Goal: Find specific page/section: Find specific page/section

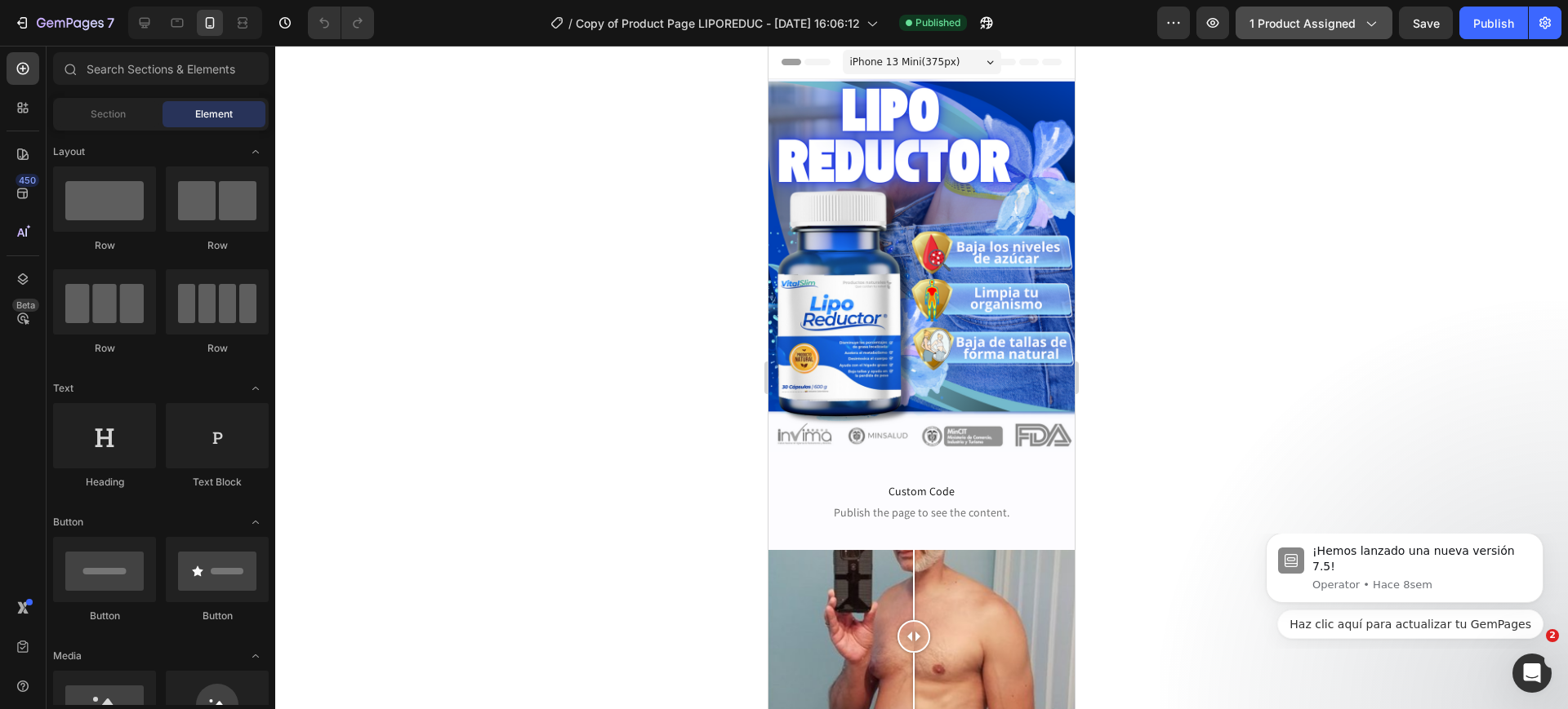
click at [1323, 30] on span "1 product assigned" at bounding box center [1302, 23] width 106 height 17
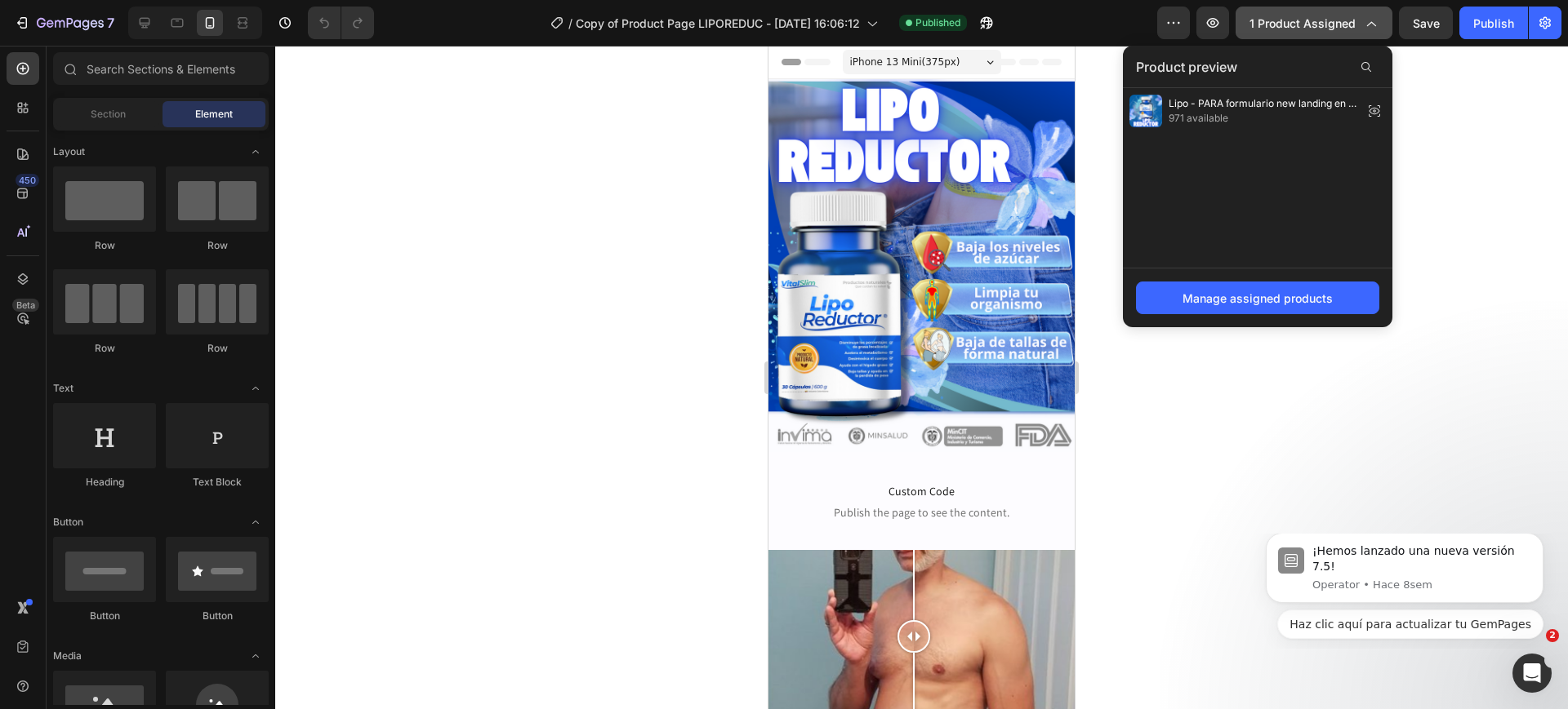
click at [1323, 30] on span "1 product assigned" at bounding box center [1302, 23] width 106 height 17
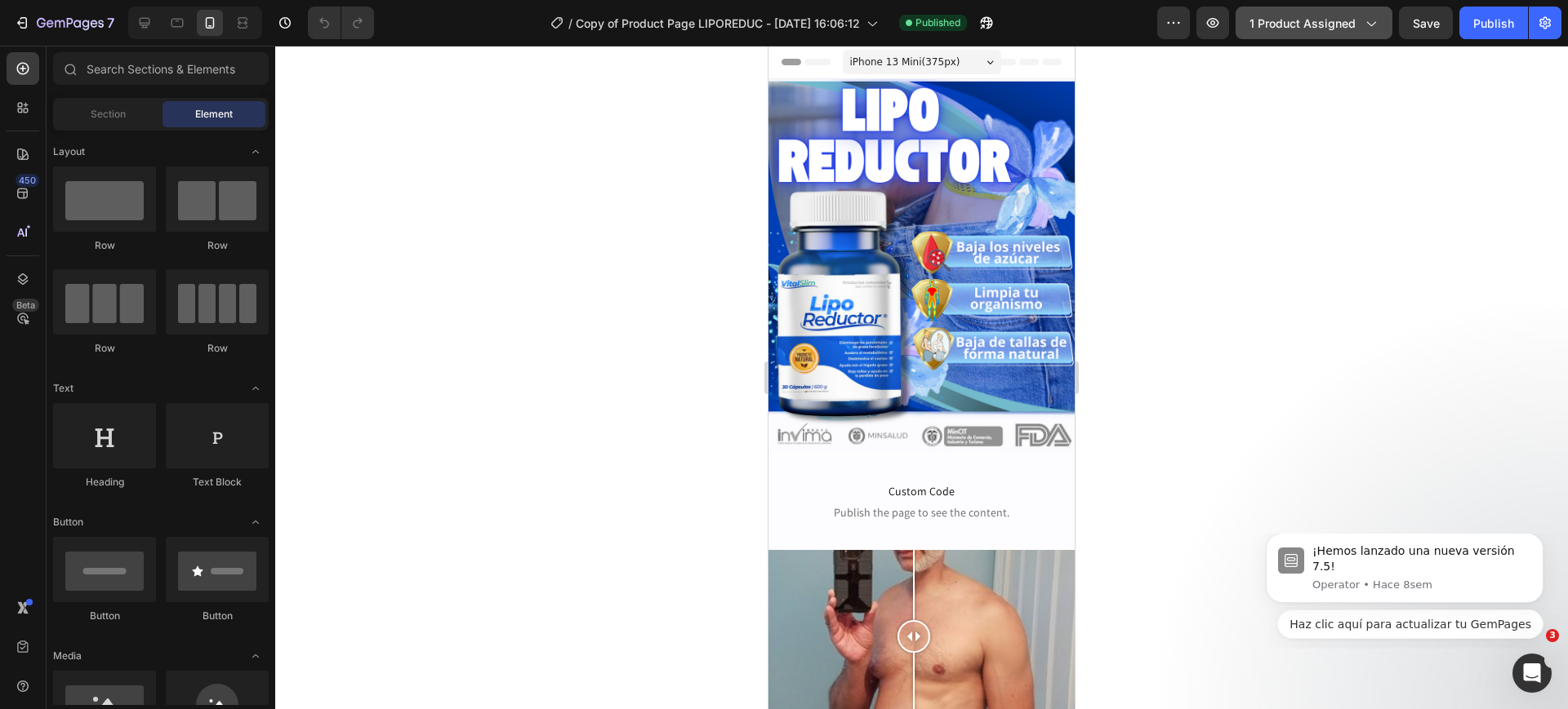
click at [1323, 30] on span "1 product assigned" at bounding box center [1302, 23] width 106 height 17
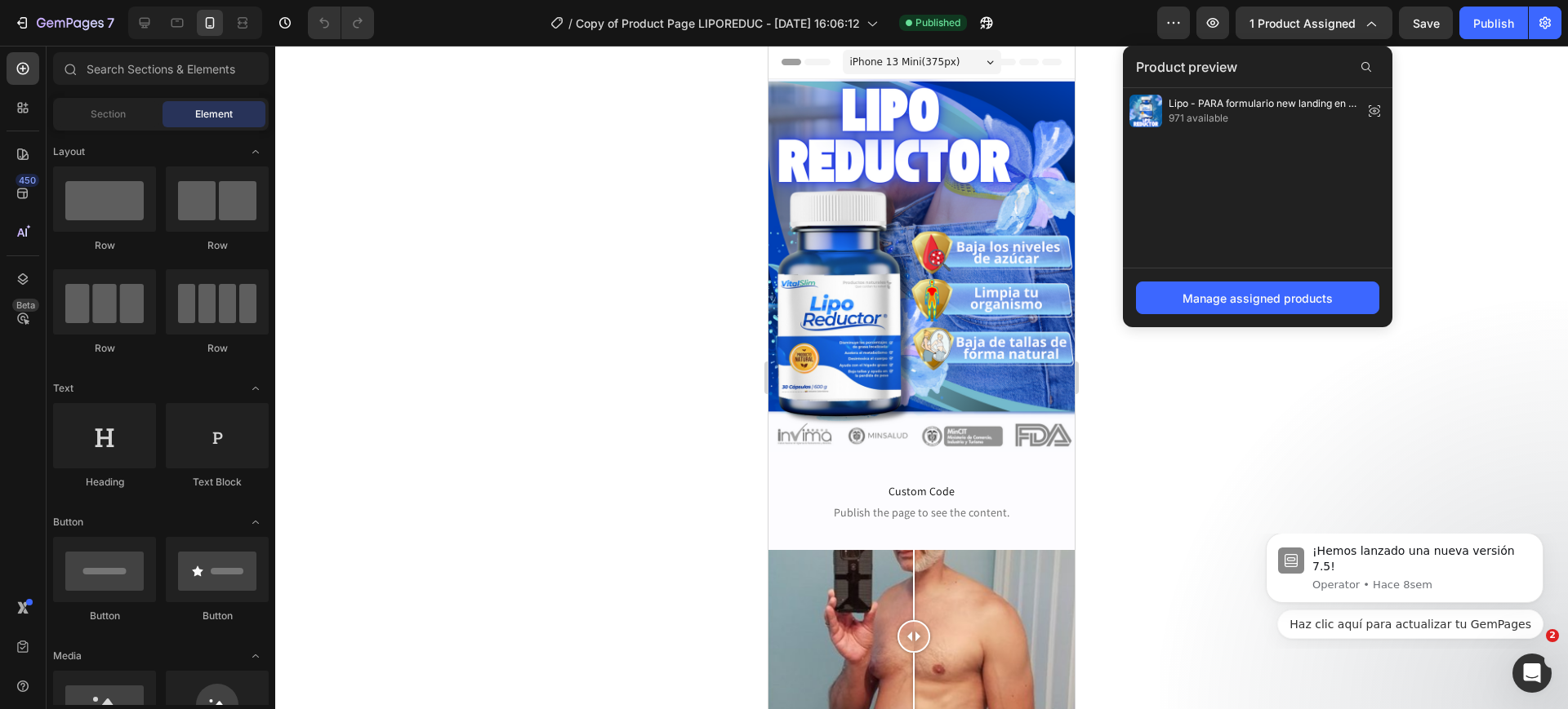
click at [1495, 133] on div at bounding box center [921, 378] width 1292 height 664
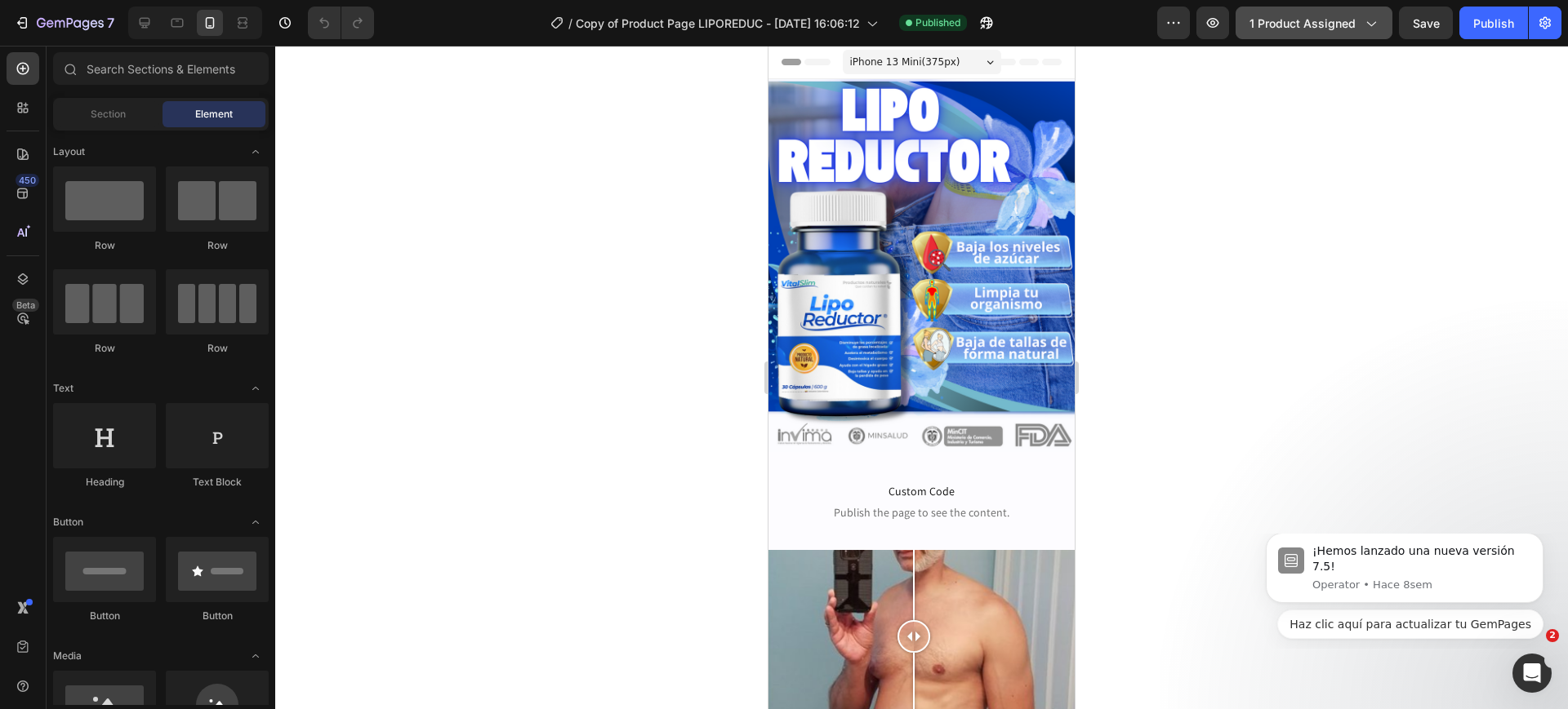
click at [1315, 11] on button "1 product assigned" at bounding box center [1313, 23] width 157 height 32
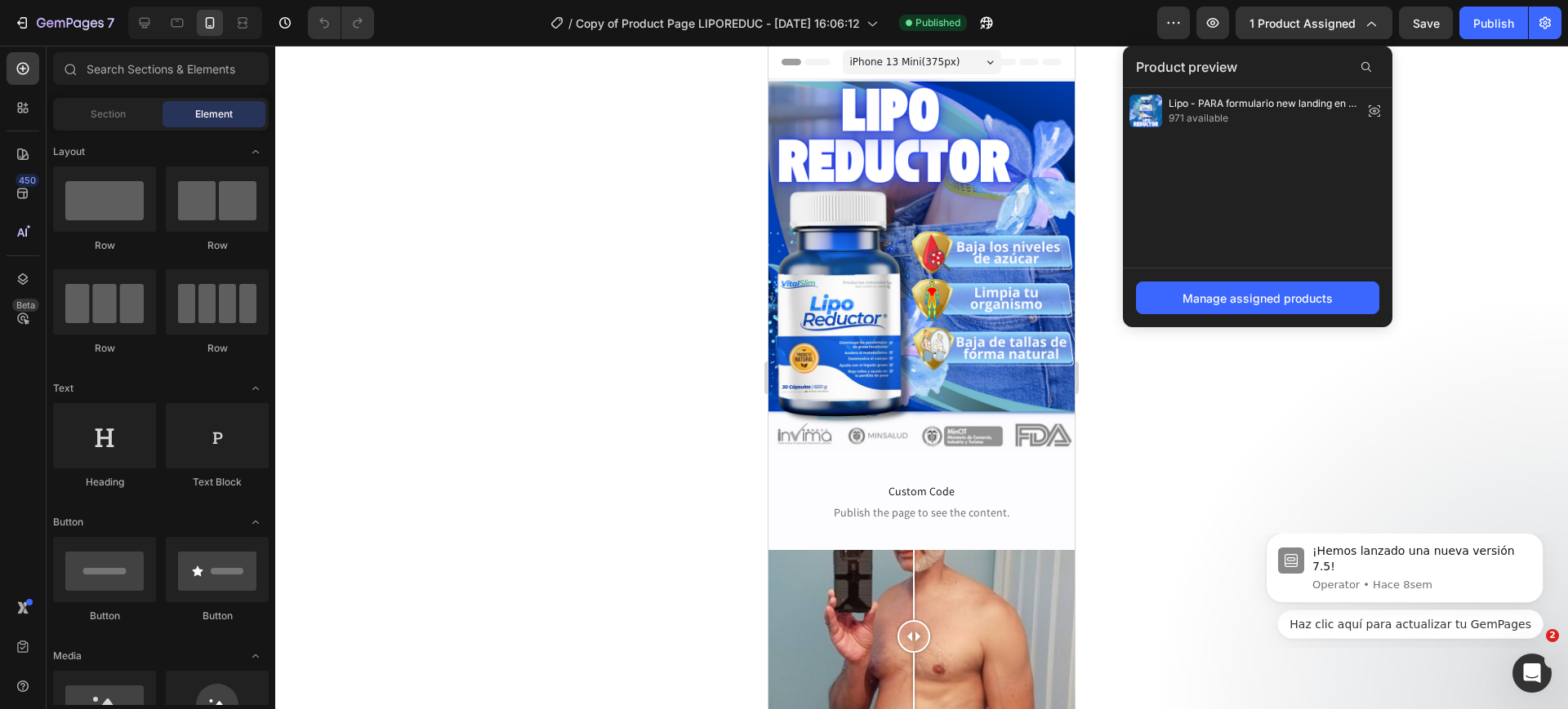
click at [1458, 136] on div at bounding box center [921, 378] width 1292 height 664
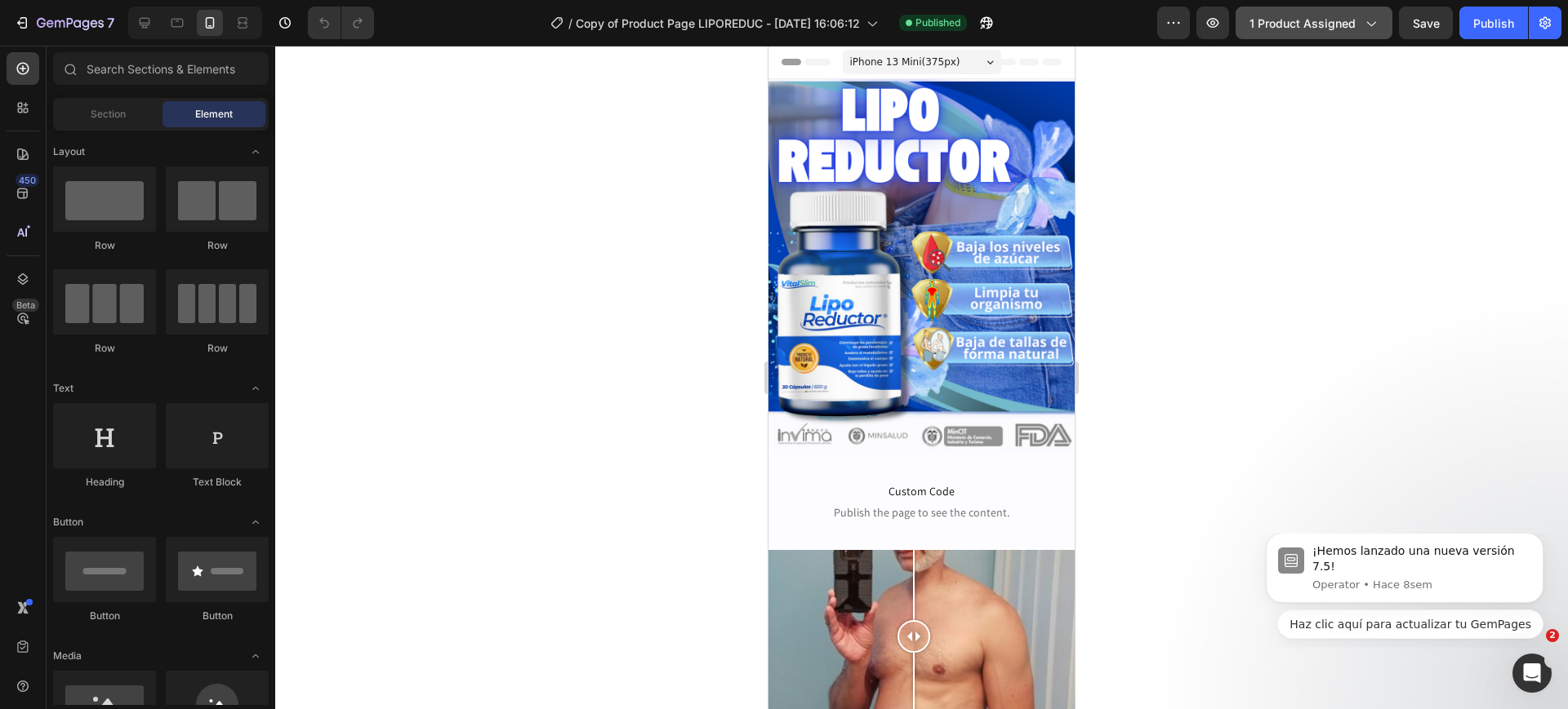
click at [1342, 37] on button "1 product assigned" at bounding box center [1313, 23] width 157 height 32
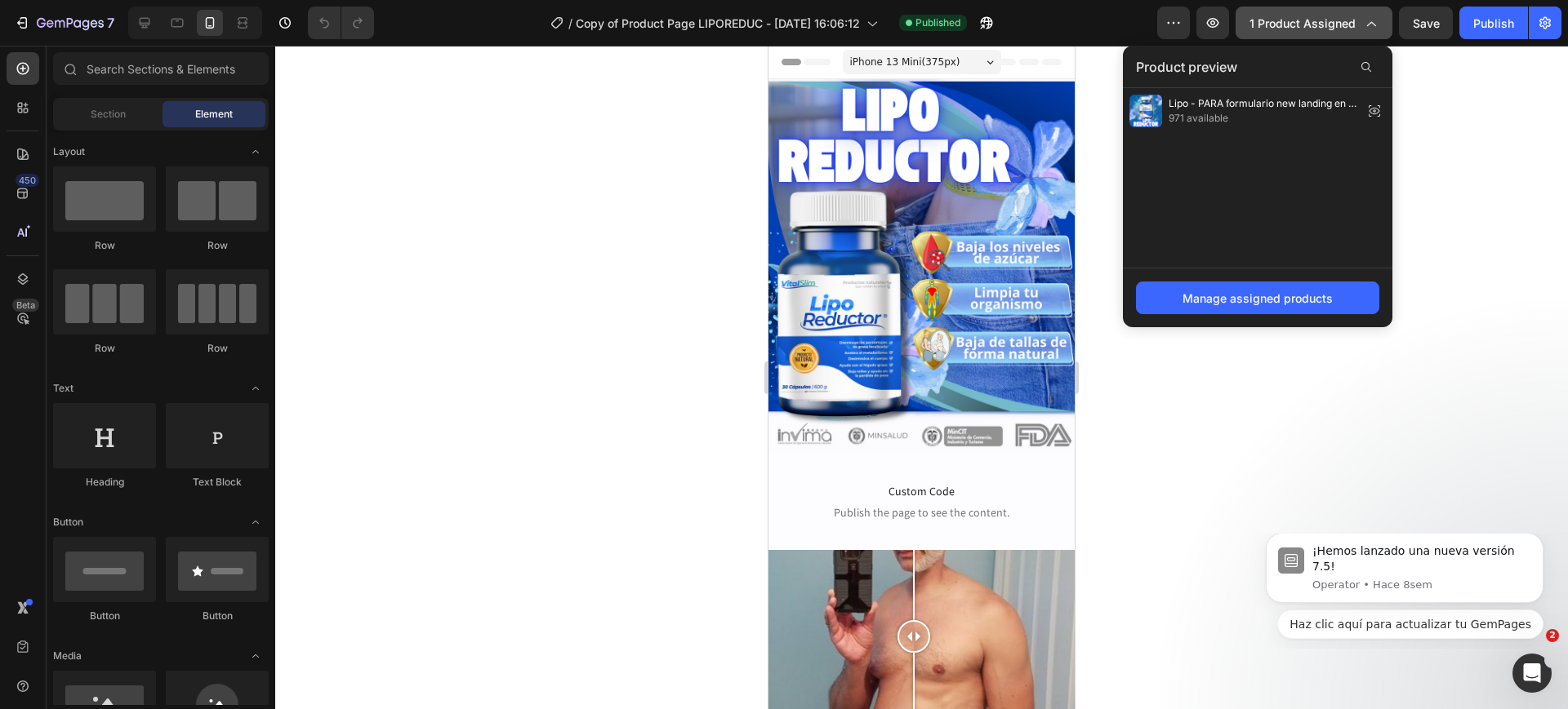
click at [1342, 37] on button "1 product assigned" at bounding box center [1313, 23] width 157 height 32
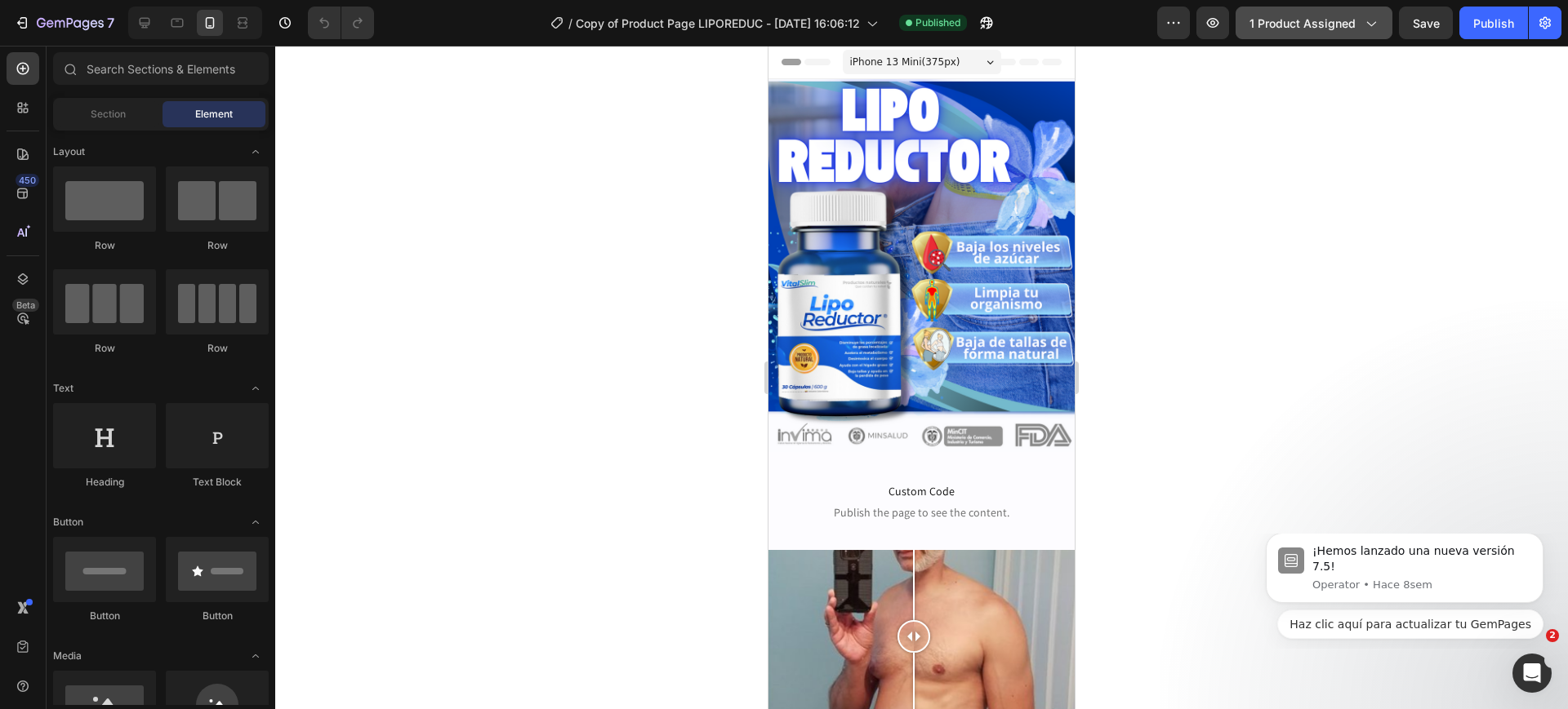
click at [1342, 37] on button "1 product assigned" at bounding box center [1313, 23] width 157 height 32
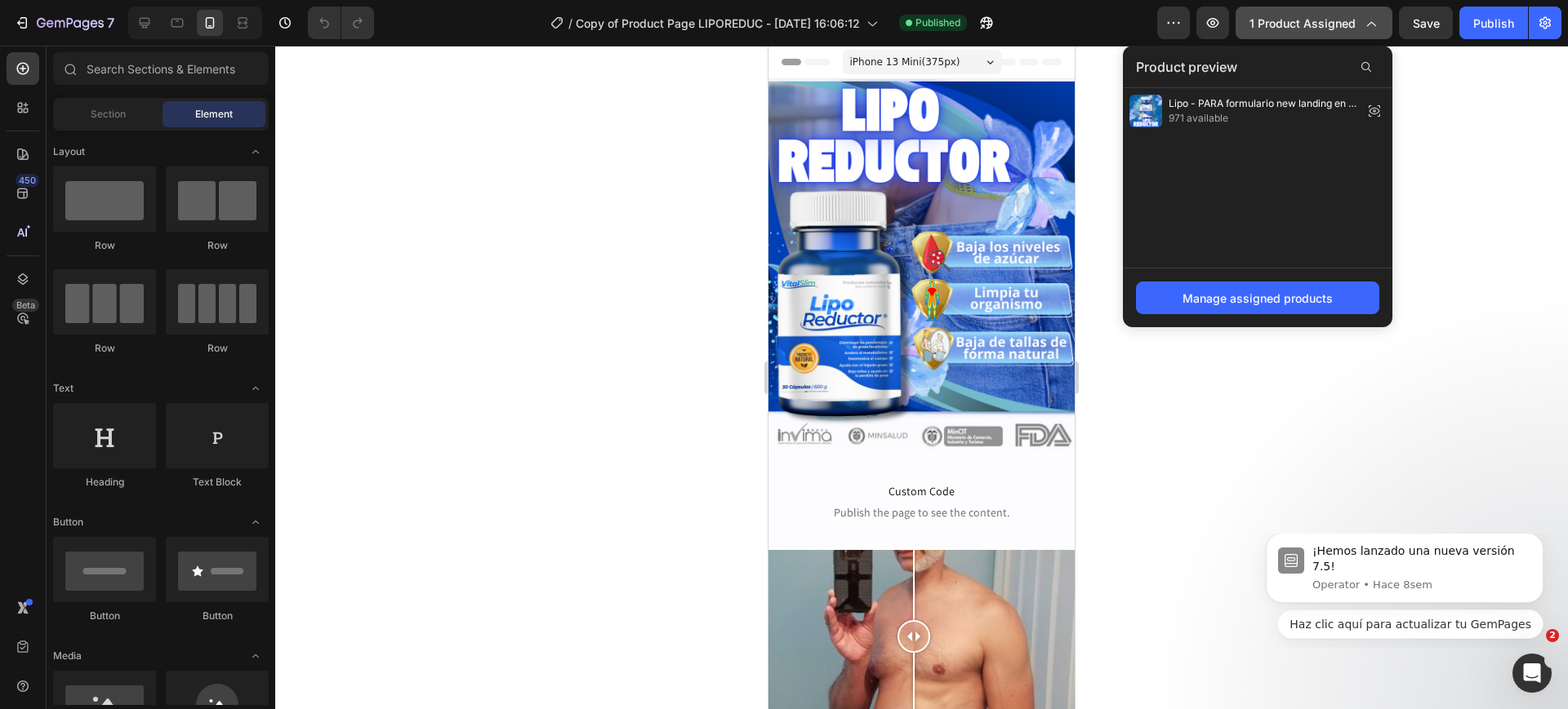
click at [1342, 37] on button "1 product assigned" at bounding box center [1313, 23] width 157 height 32
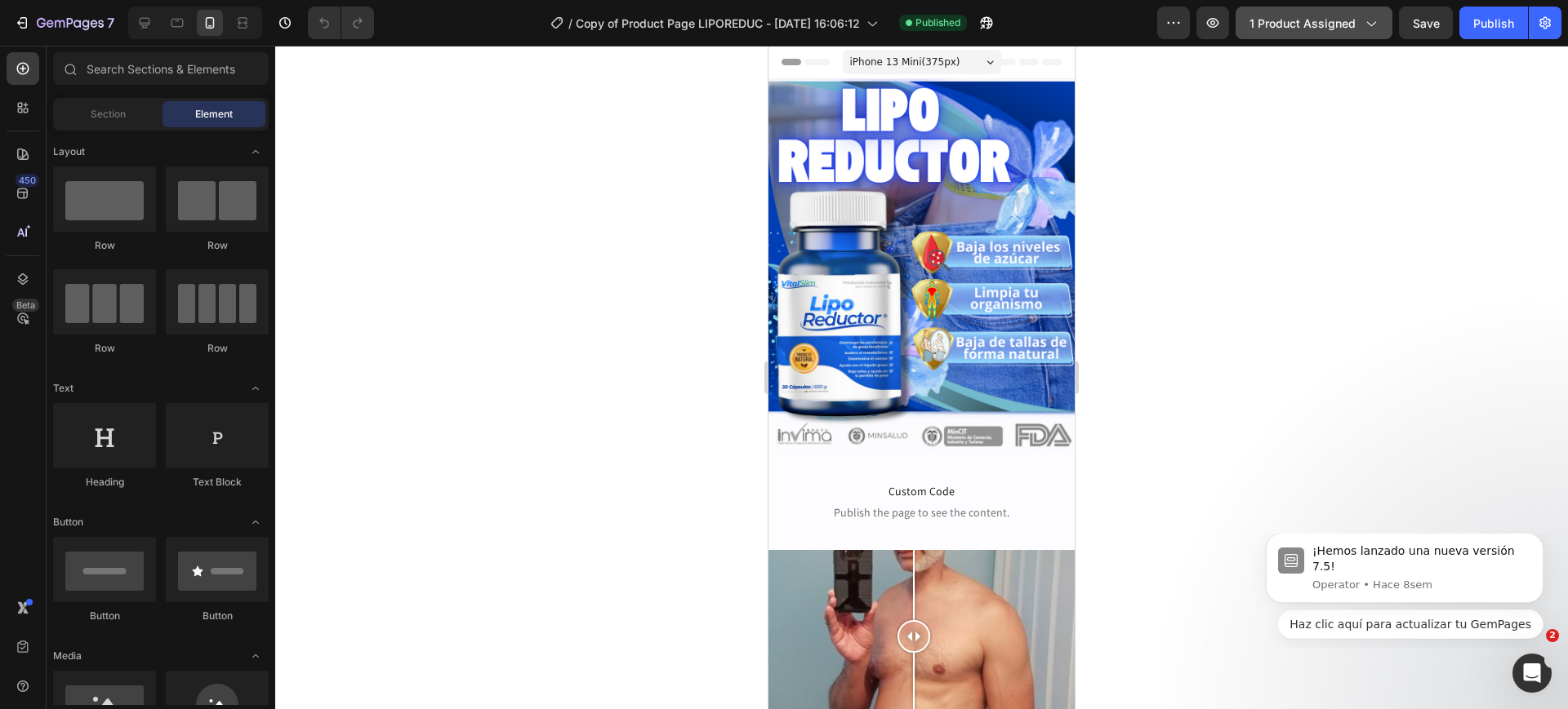
click at [1342, 37] on button "1 product assigned" at bounding box center [1313, 23] width 157 height 32
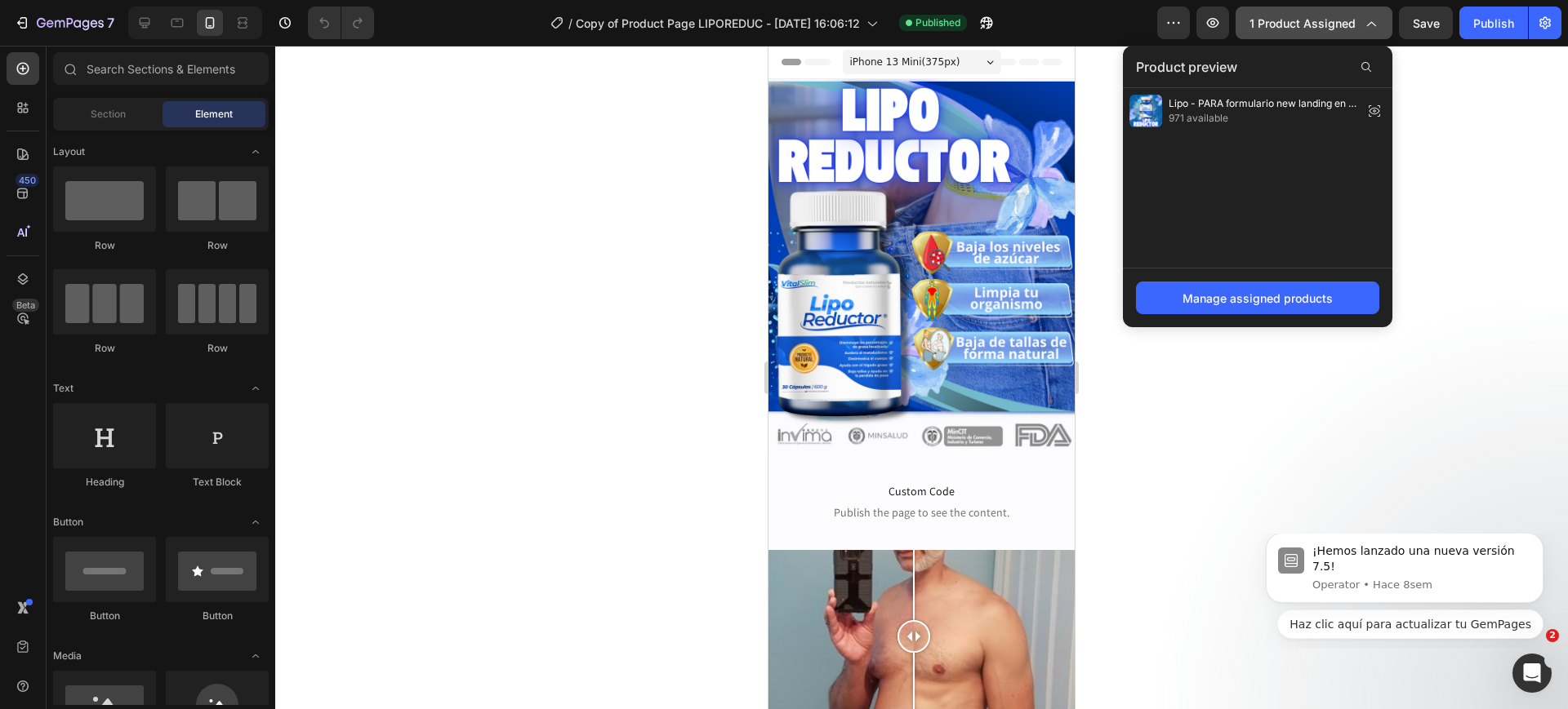
click at [1342, 37] on button "1 product assigned" at bounding box center [1313, 23] width 157 height 32
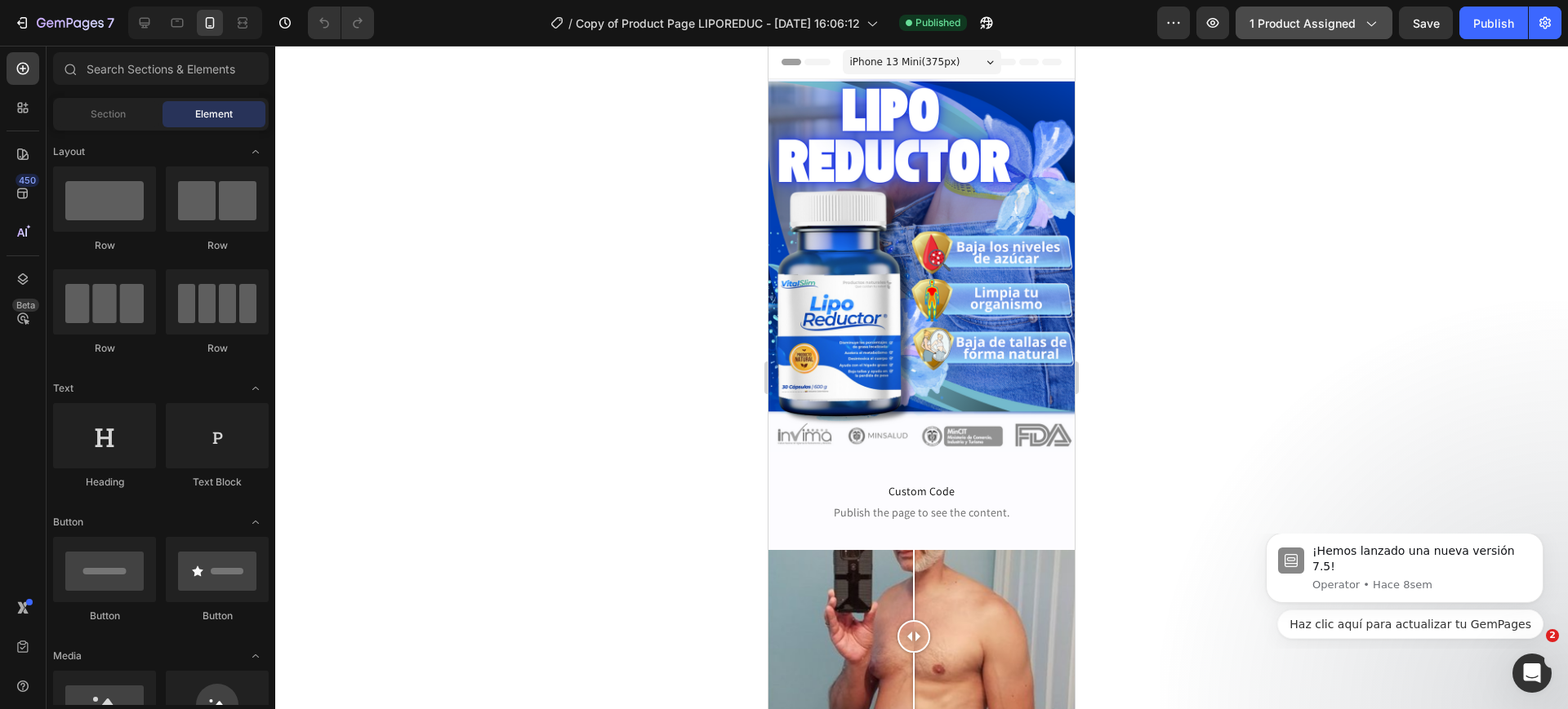
click at [1342, 37] on button "1 product assigned" at bounding box center [1313, 23] width 157 height 32
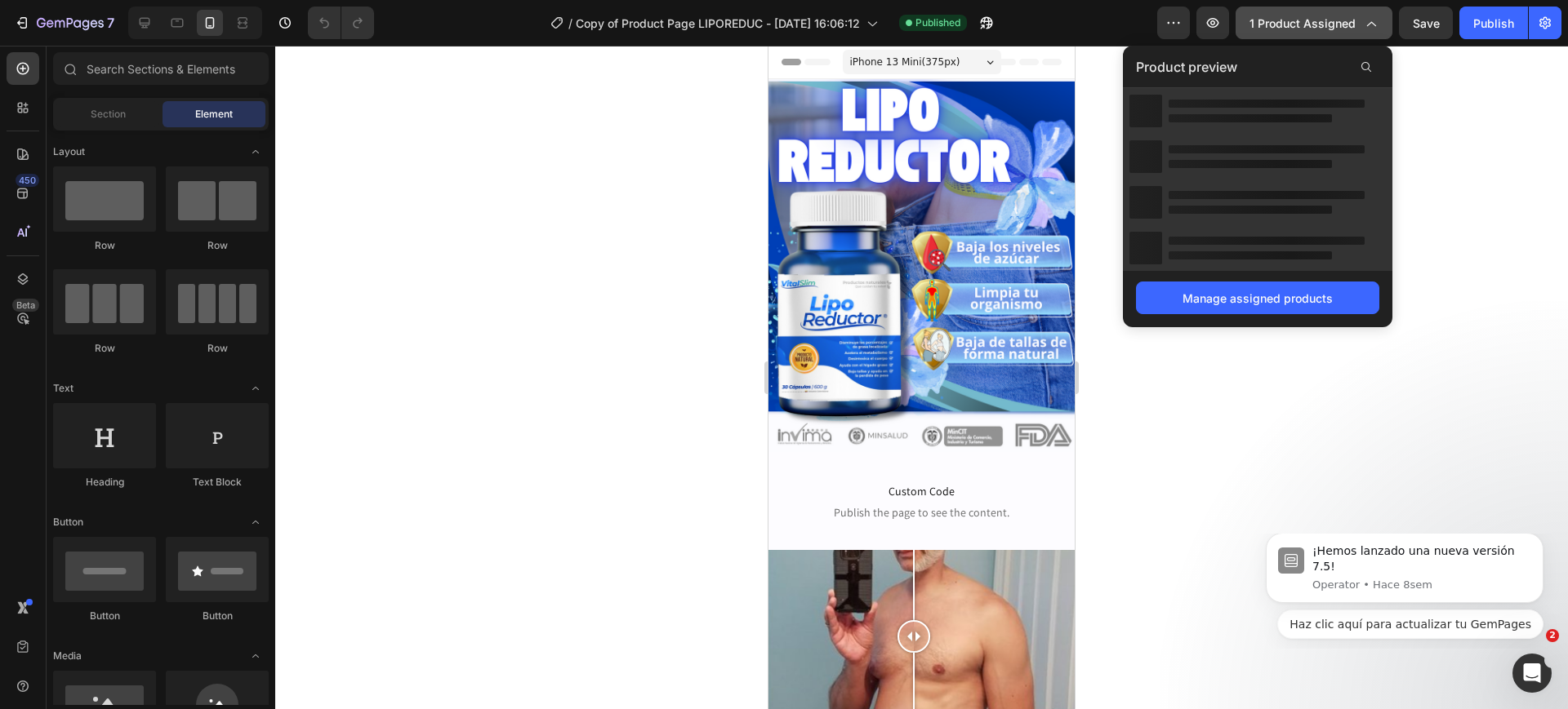
click at [1342, 37] on button "1 product assigned" at bounding box center [1313, 23] width 157 height 32
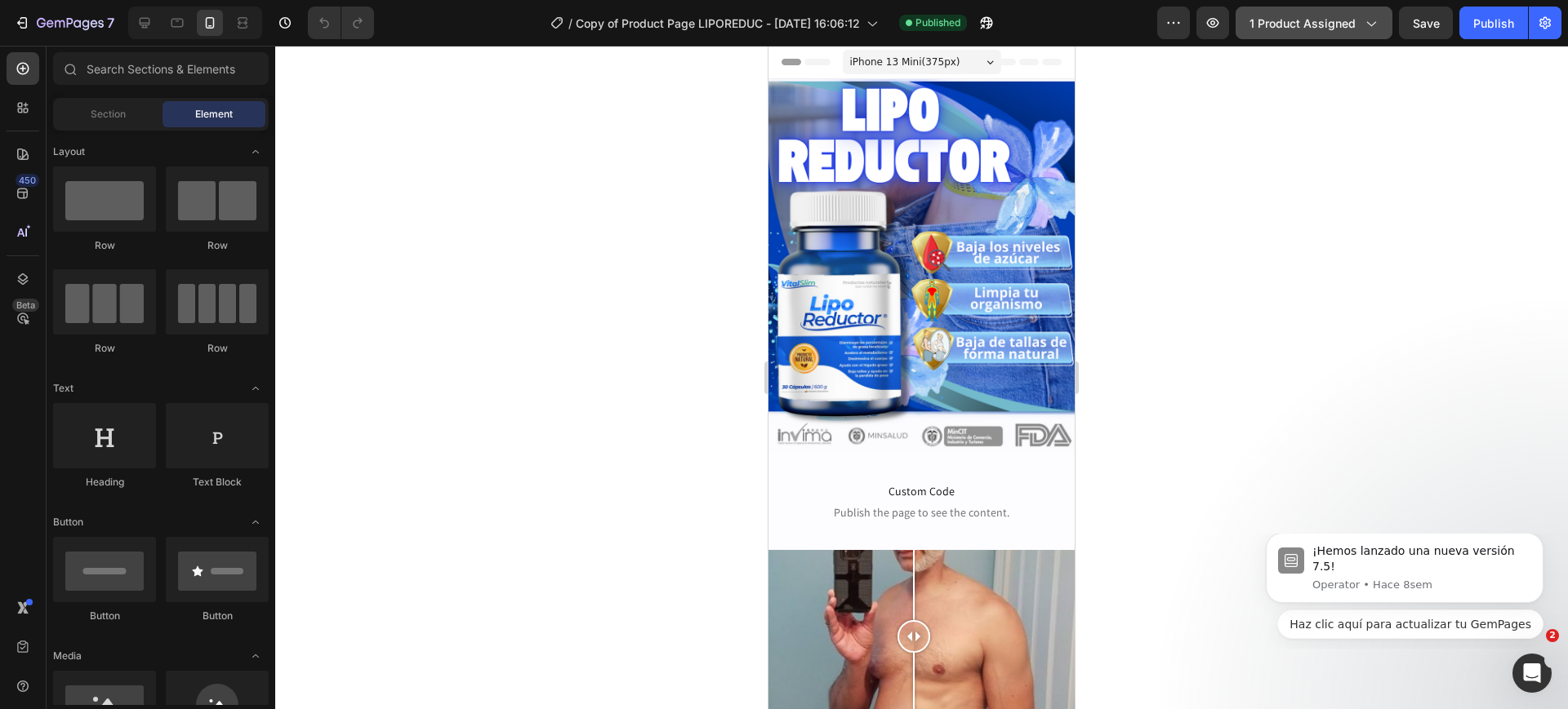
click at [1342, 37] on button "1 product assigned" at bounding box center [1313, 23] width 157 height 32
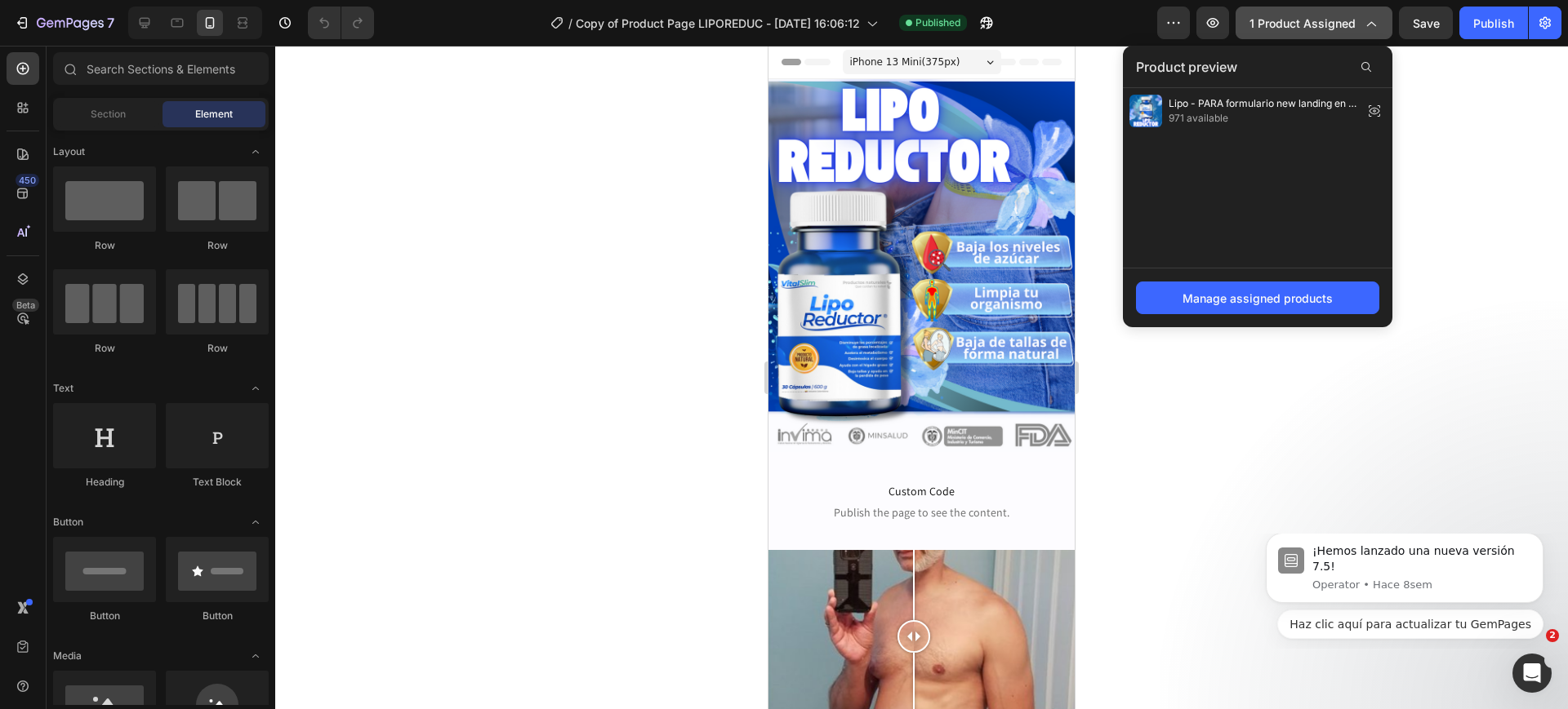
click at [1342, 37] on button "1 product assigned" at bounding box center [1313, 23] width 157 height 32
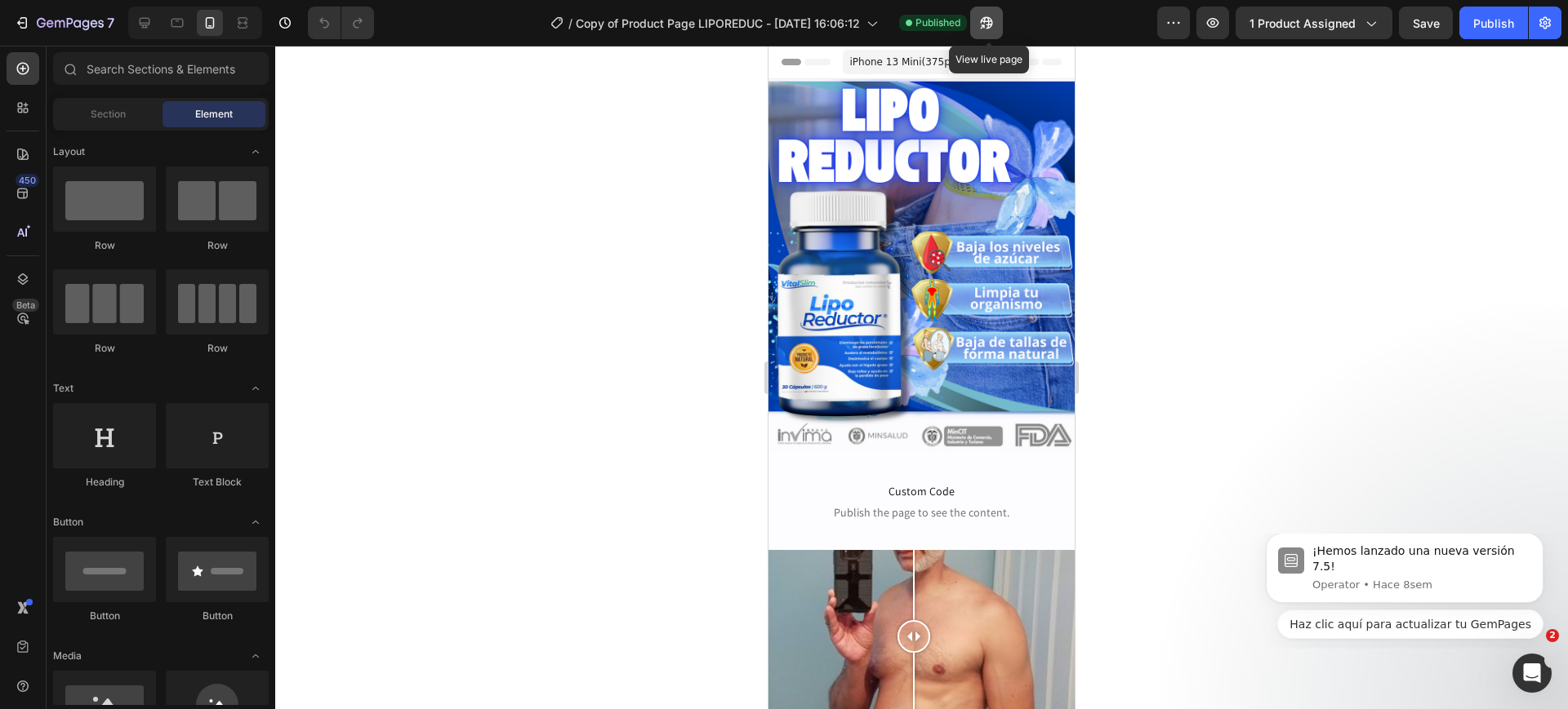
click at [980, 21] on button "button" at bounding box center [986, 23] width 32 height 32
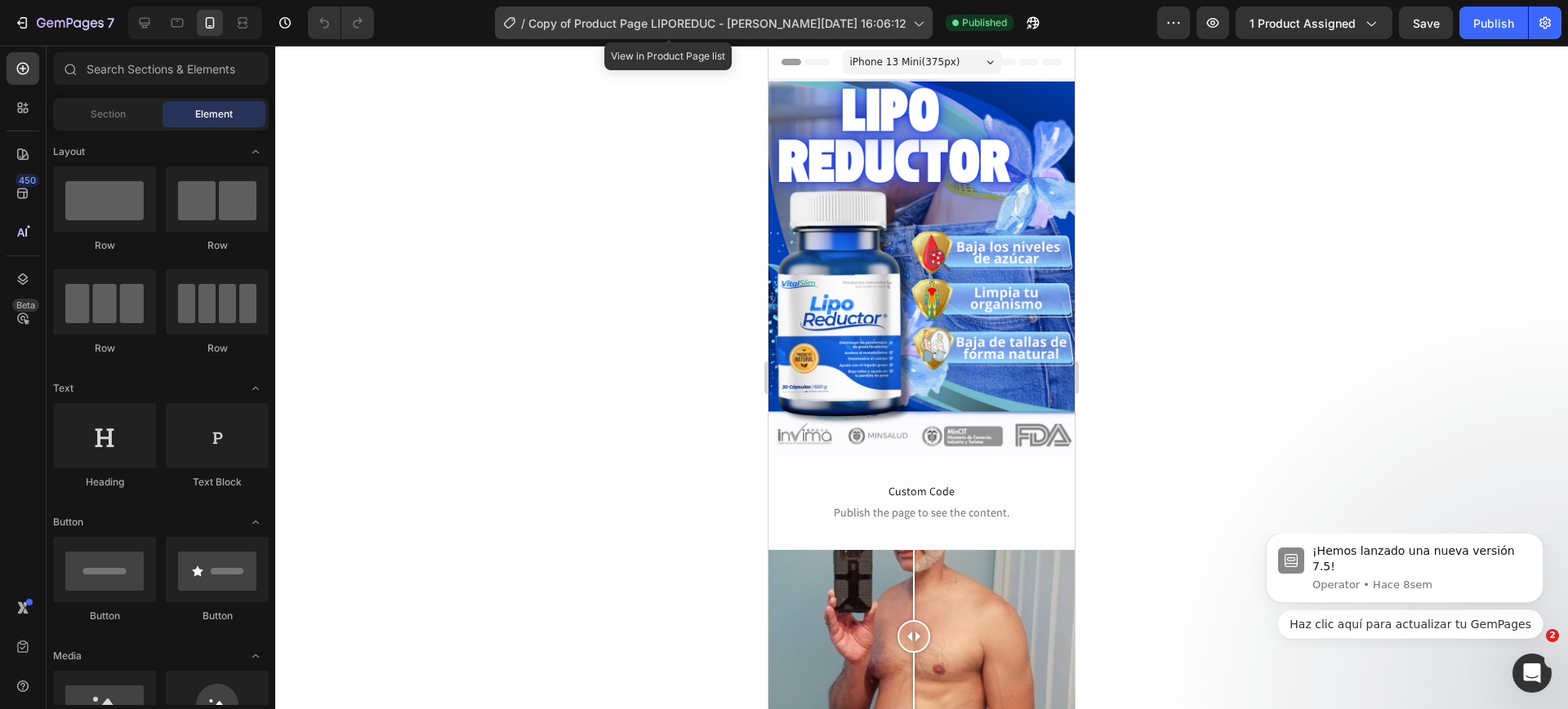
click at [771, 31] on div "/ Copy of Product Page LIPOREDUC - [PERSON_NAME][DATE] 16:06:12" at bounding box center [713, 23] width 438 height 32
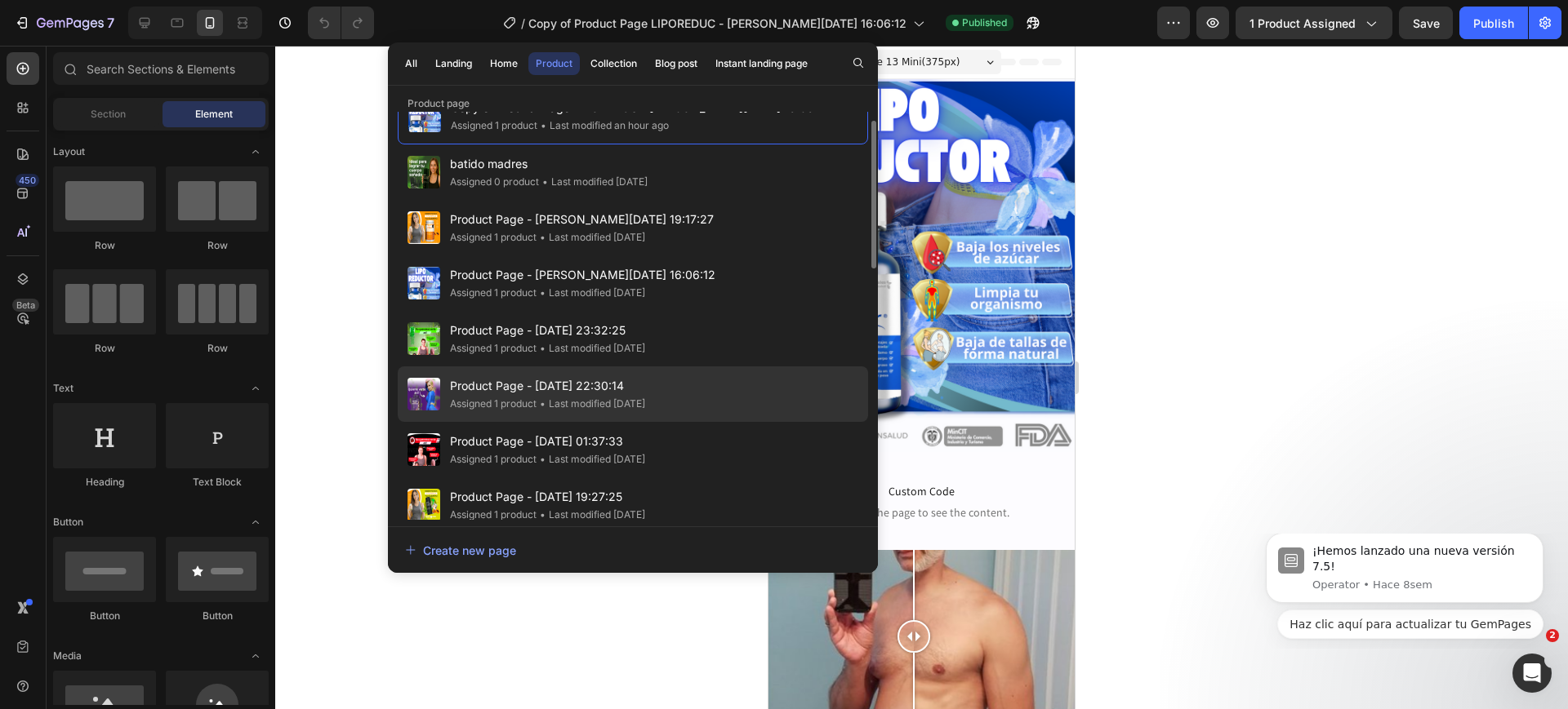
scroll to position [33, 0]
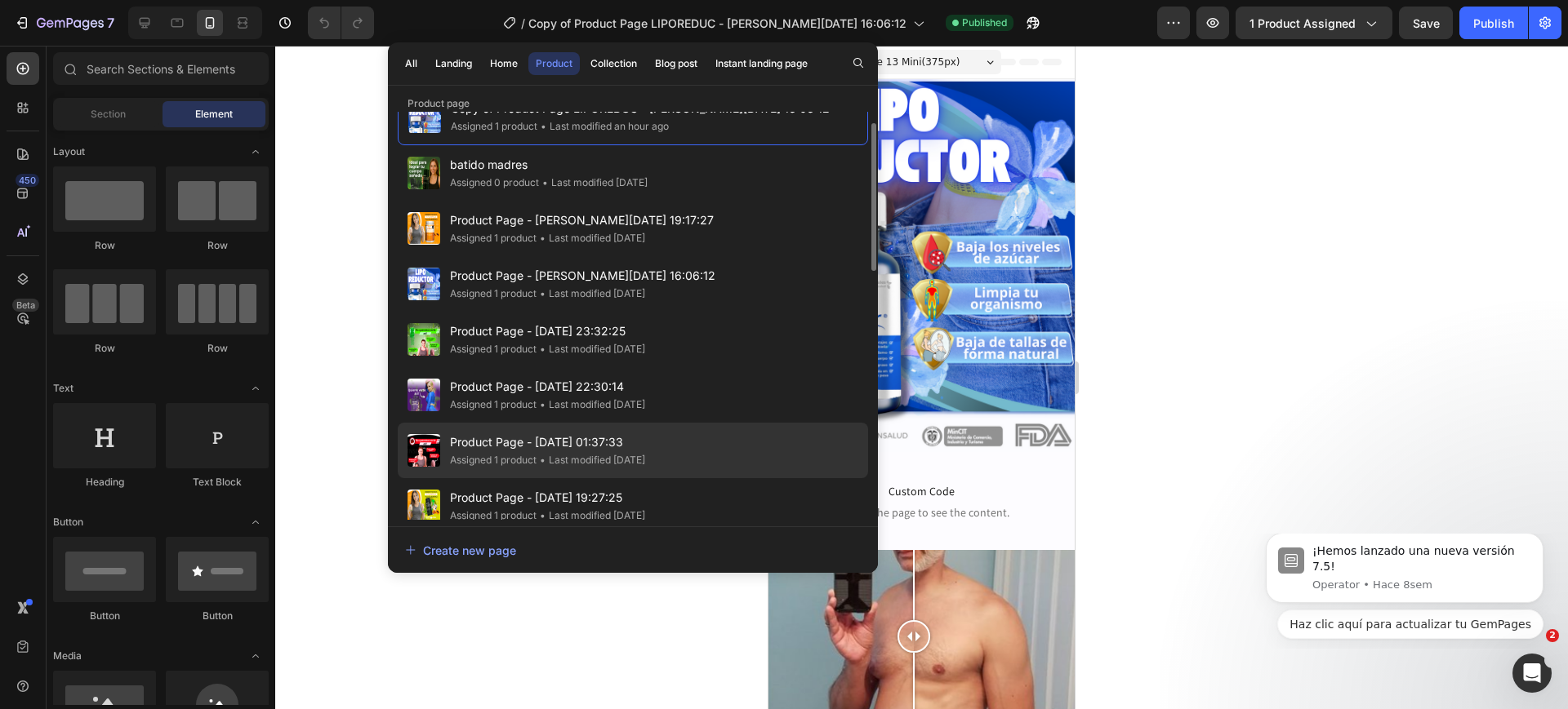
click at [529, 439] on span "Product Page - [DATE] 01:37:33" at bounding box center [547, 442] width 195 height 20
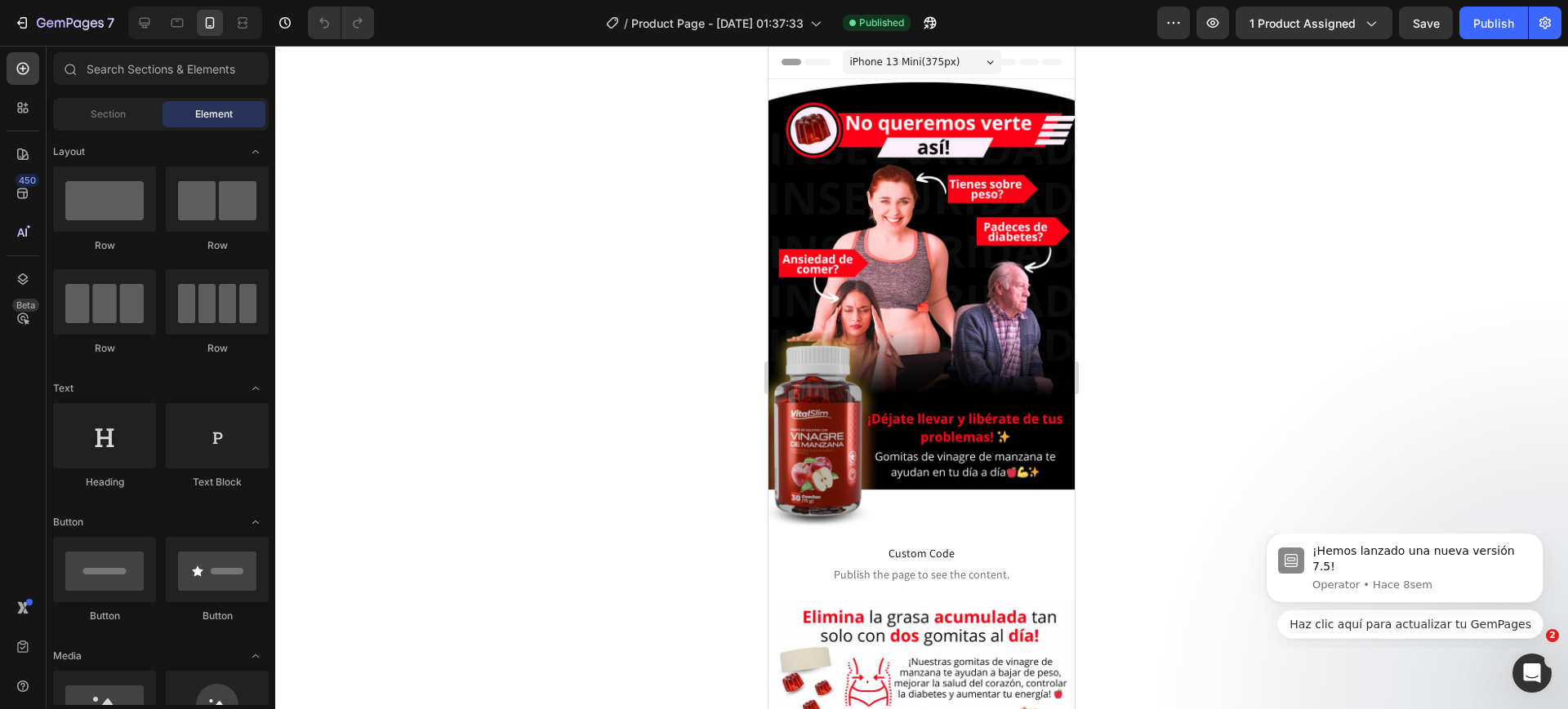
click at [784, 12] on div at bounding box center [784, 13] width 7 height 13
click at [770, 24] on span "Product Page - [DATE] 01:37:33" at bounding box center [717, 23] width 173 height 17
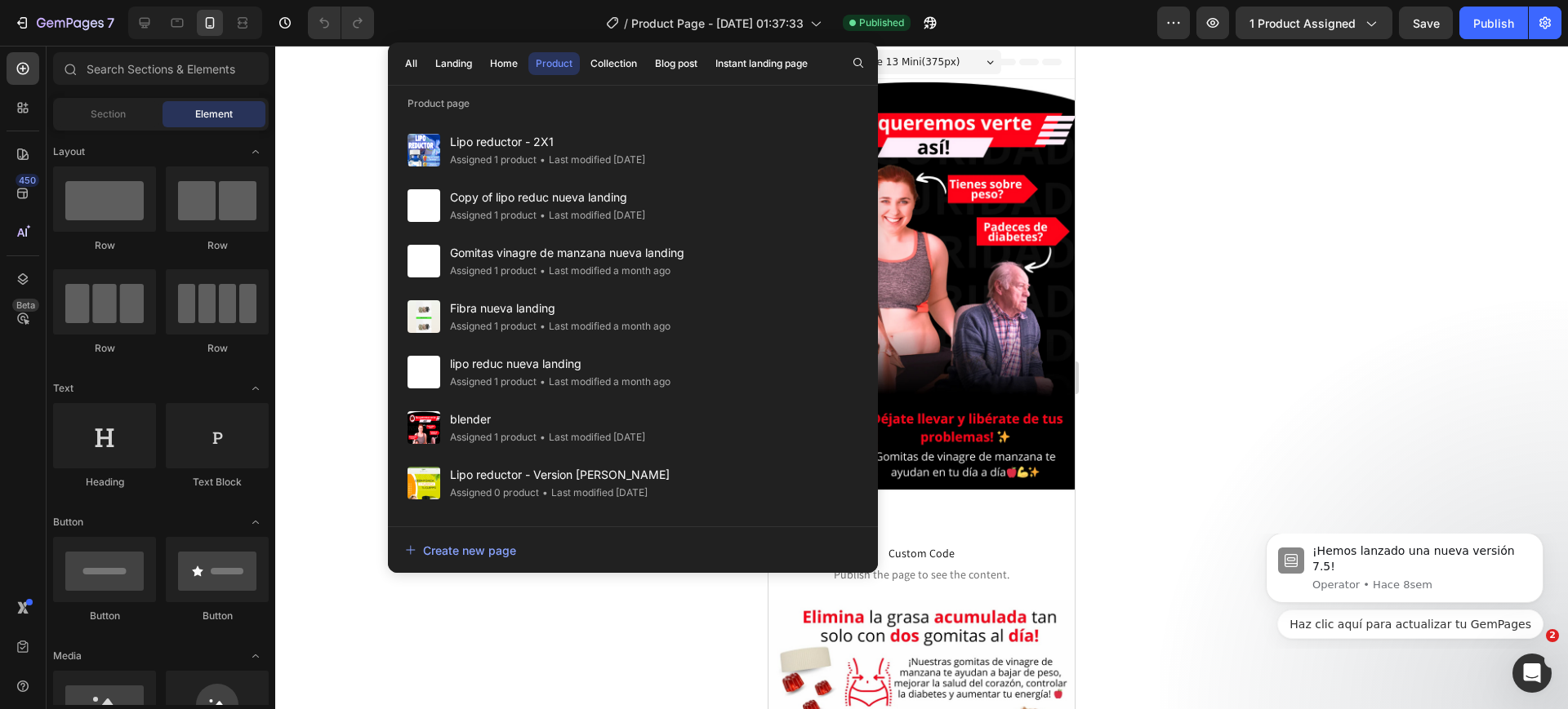
scroll to position [1157, 0]
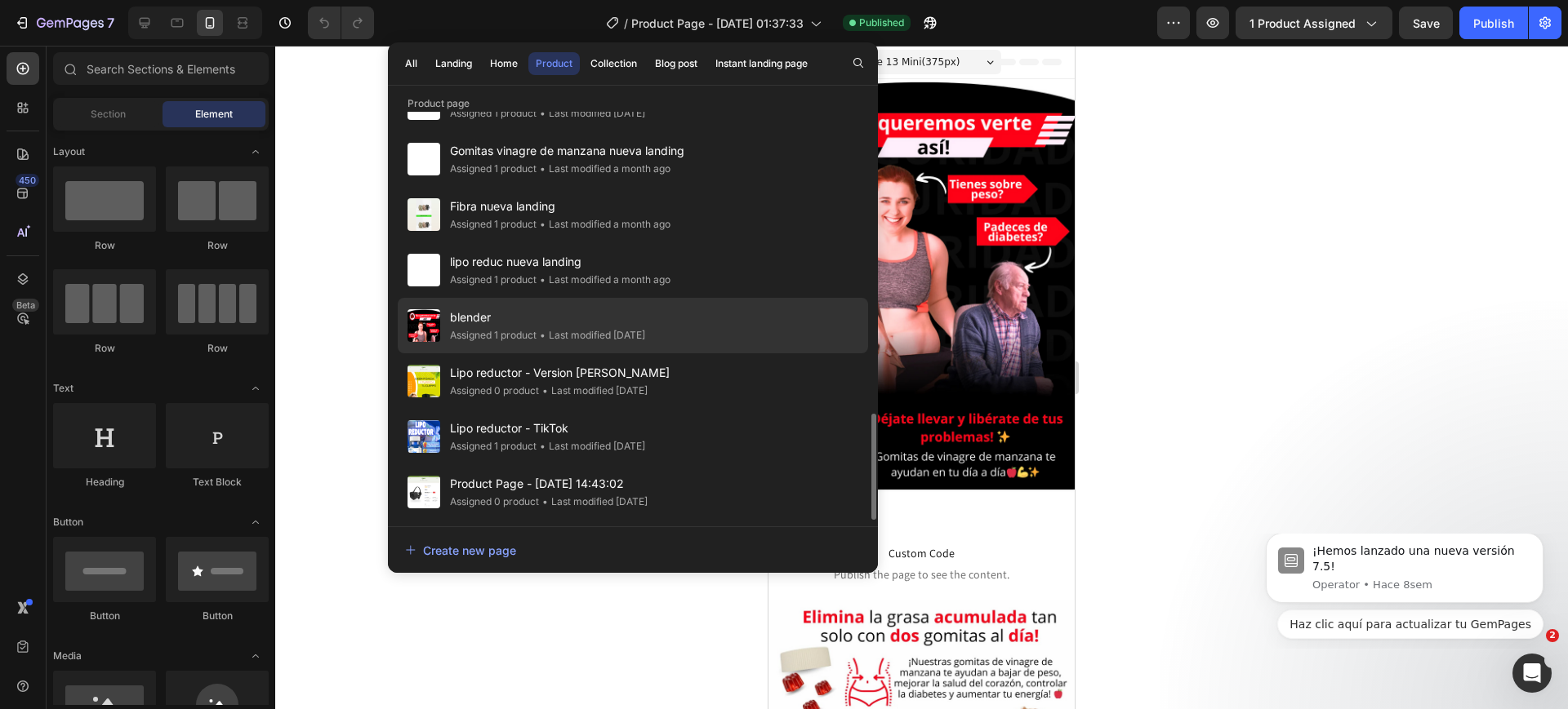
click at [596, 319] on span "blender" at bounding box center [547, 318] width 195 height 20
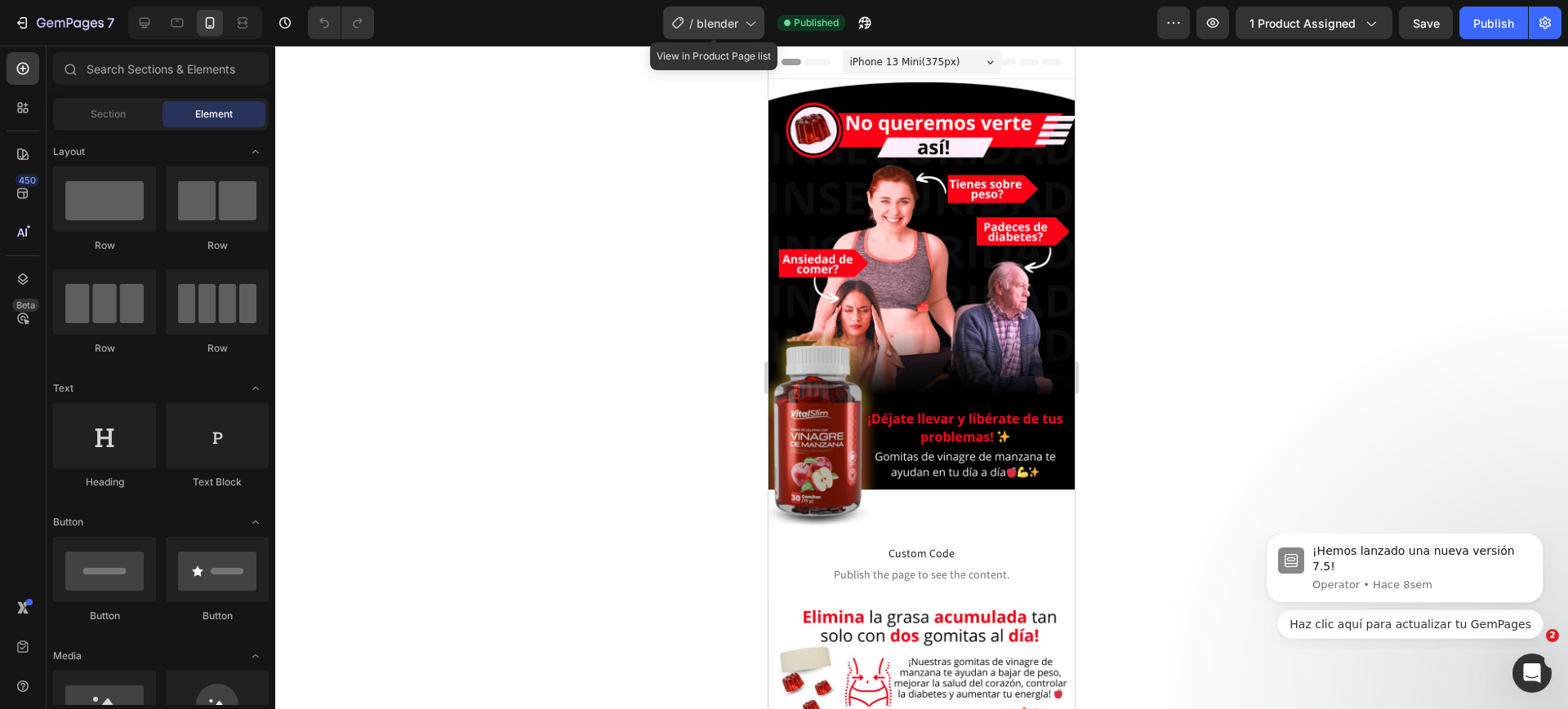
click at [752, 29] on icon at bounding box center [749, 22] width 16 height 16
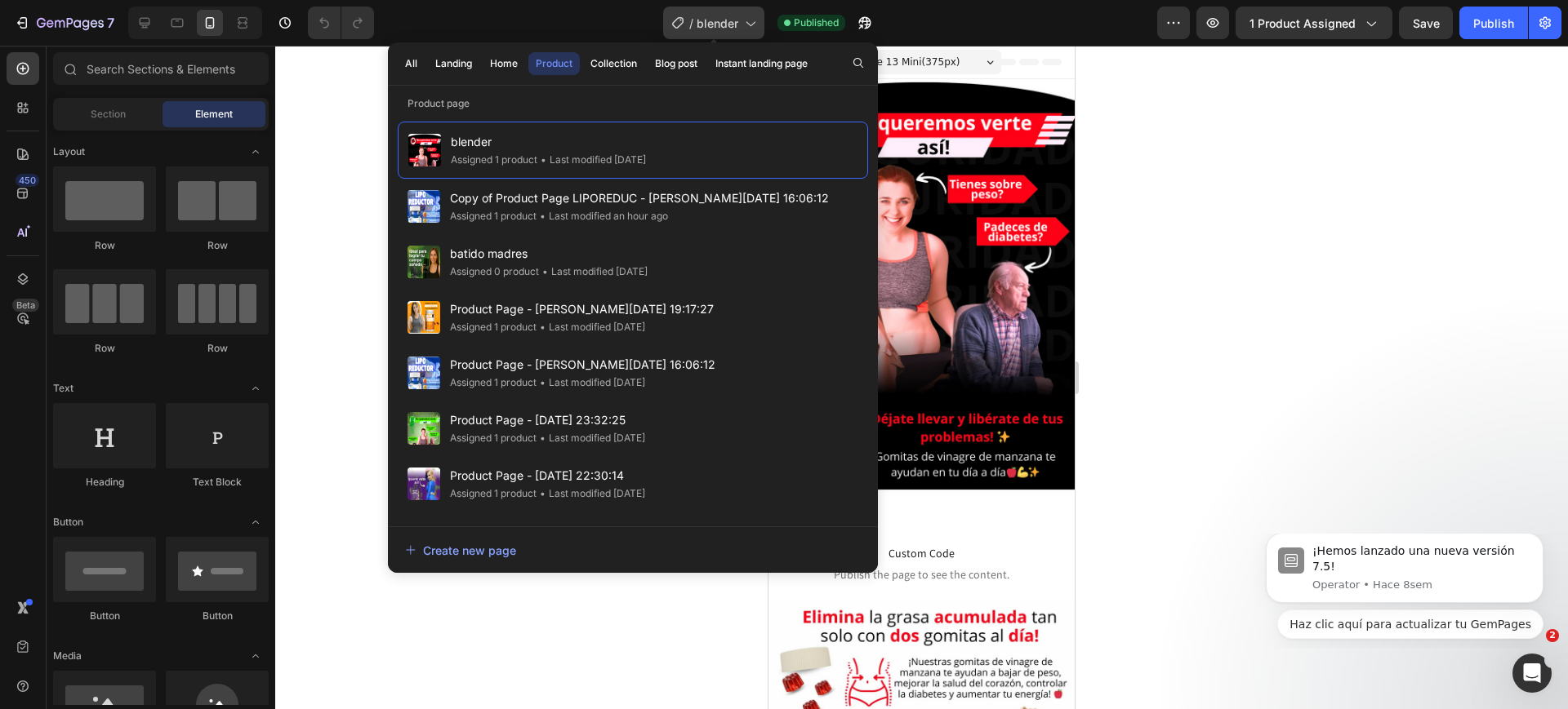
click at [752, 29] on icon at bounding box center [749, 22] width 16 height 16
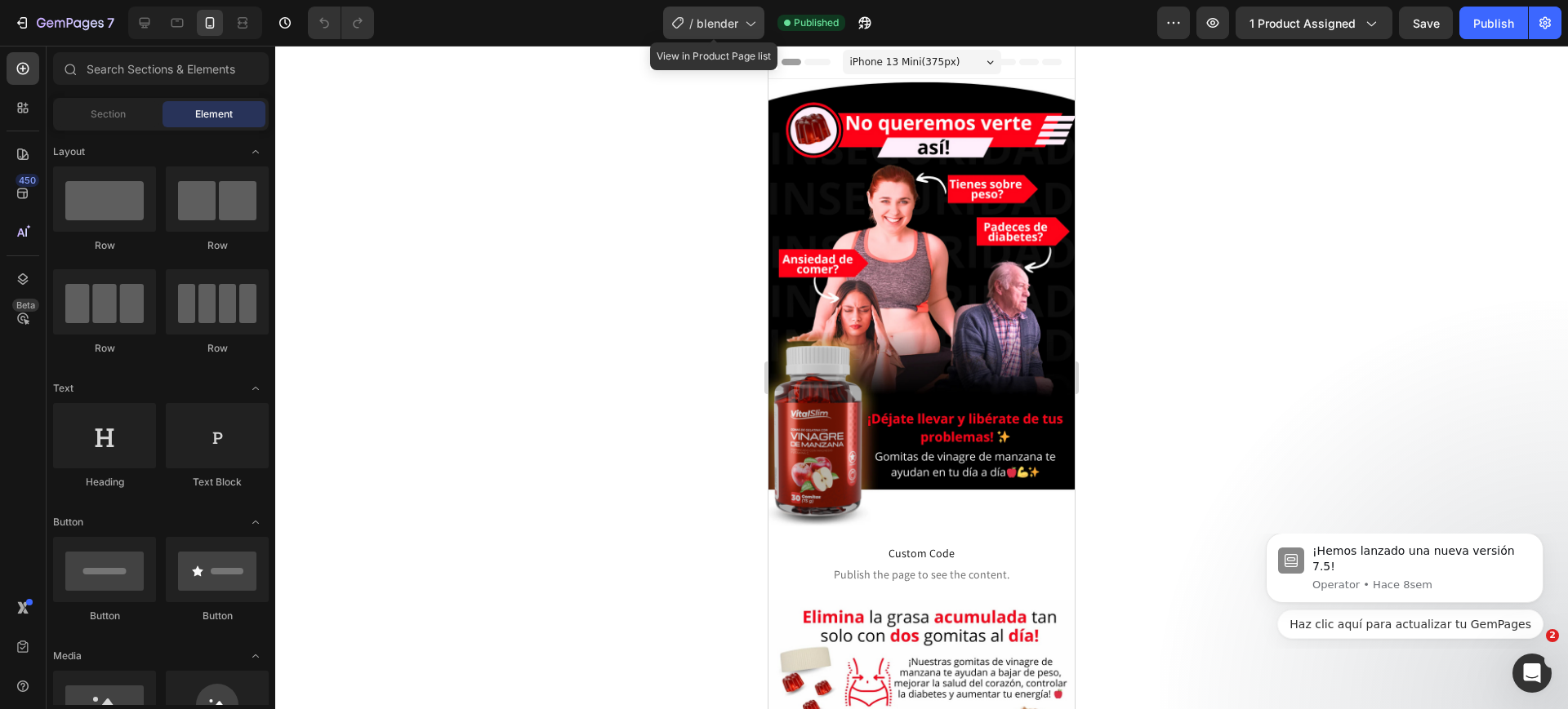
click at [752, 29] on icon at bounding box center [749, 22] width 16 height 16
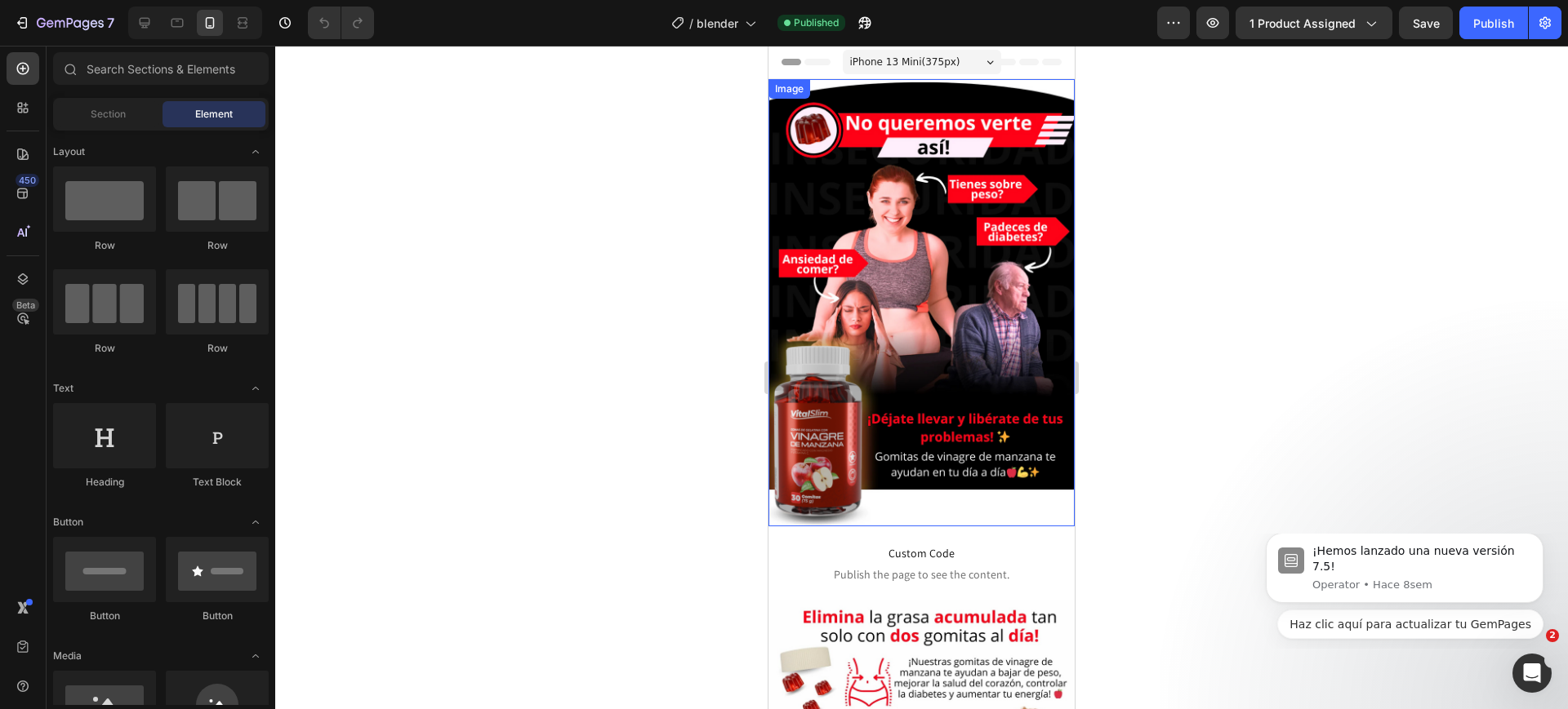
click at [1214, 298] on div at bounding box center [921, 378] width 1292 height 664
